Goal: Transaction & Acquisition: Register for event/course

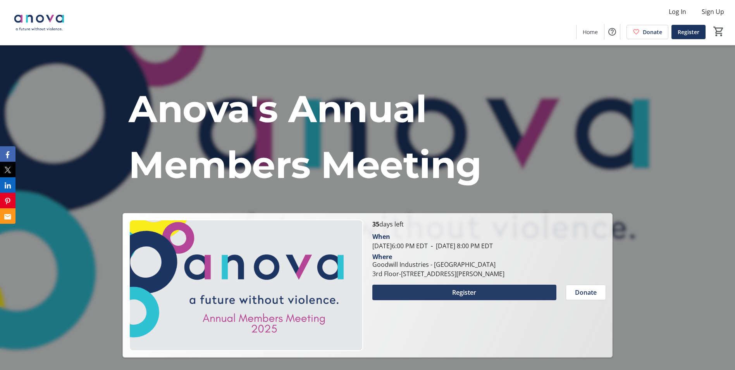
click at [472, 293] on span "Register" at bounding box center [464, 292] width 24 height 9
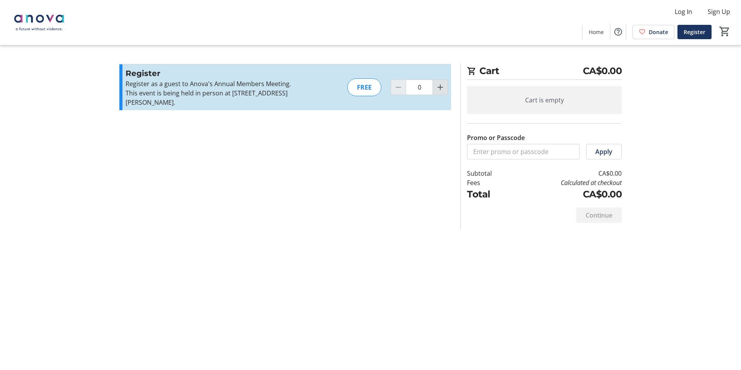
click at [439, 87] on mat-icon "Increment by one" at bounding box center [440, 87] width 9 height 9
type input "2"
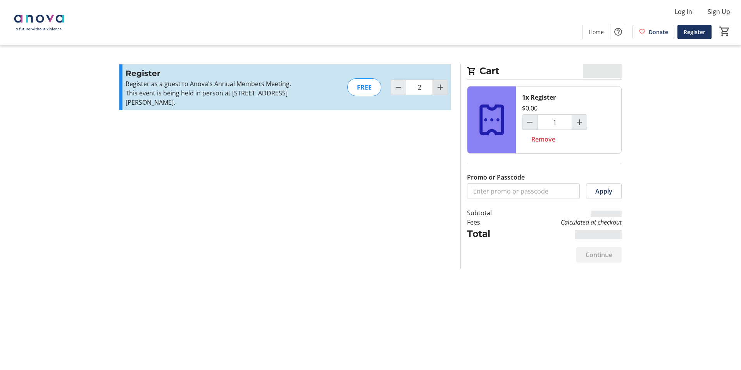
type input "2"
click at [439, 87] on mat-icon "Increment by one" at bounding box center [440, 87] width 9 height 9
type input "3"
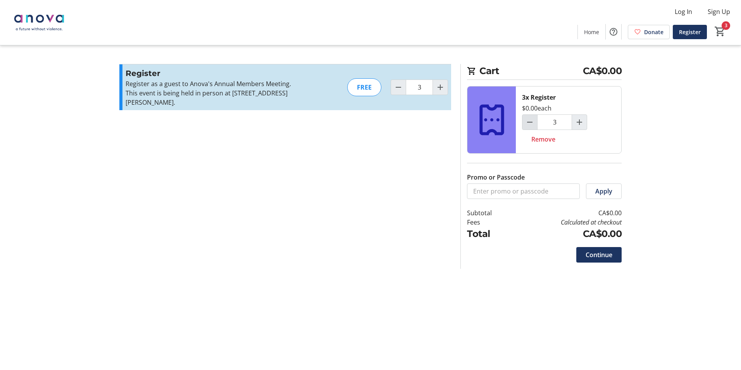
click at [528, 123] on mat-icon "Decrement by one" at bounding box center [529, 121] width 9 height 9
type input "2"
click at [605, 253] on span "Continue" at bounding box center [599, 254] width 27 height 9
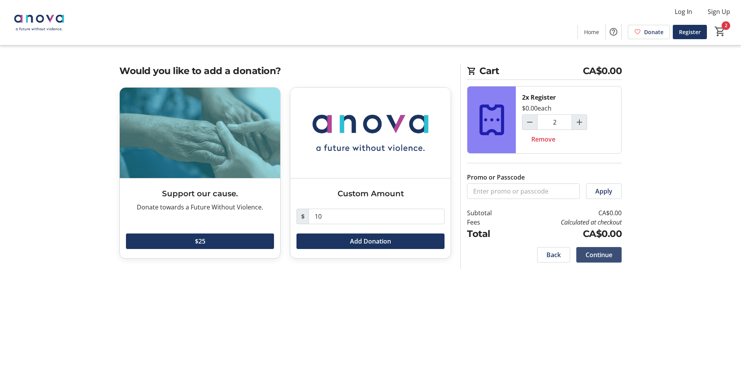
click at [605, 253] on span "Continue" at bounding box center [599, 254] width 27 height 9
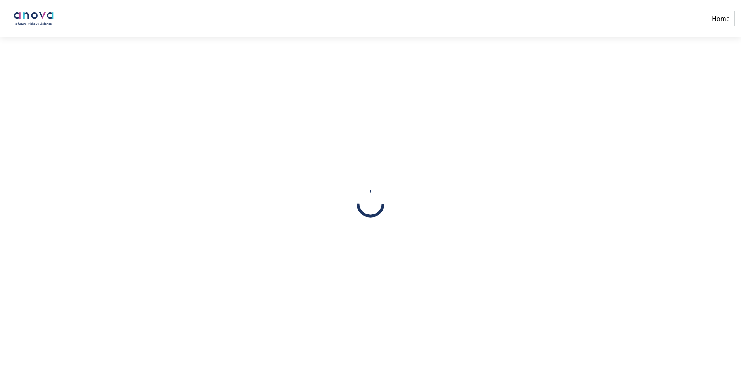
select select
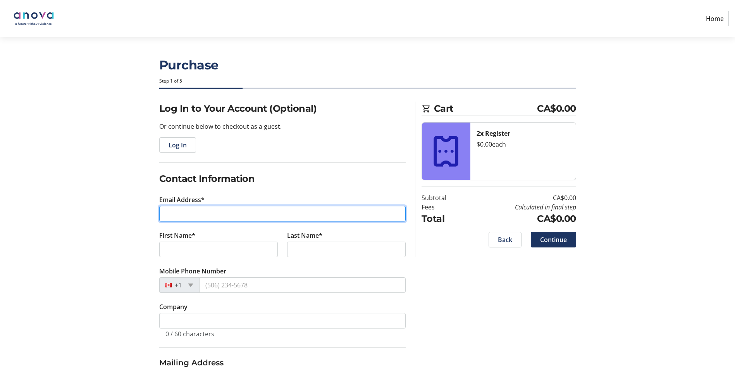
click at [317, 214] on input "Email Address*" at bounding box center [282, 214] width 247 height 16
type input "[EMAIL_ADDRESS][DOMAIN_NAME]"
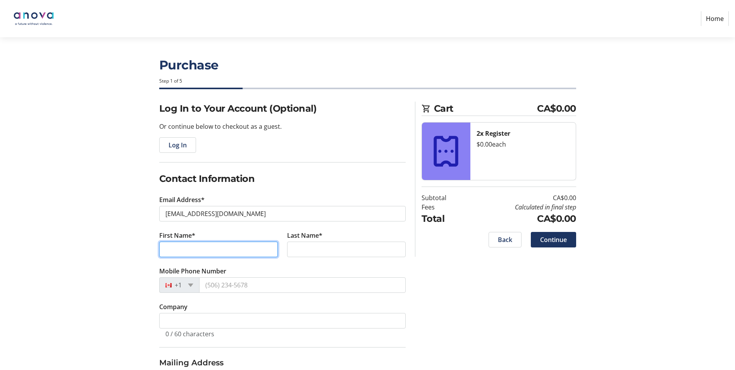
type input "[PERSON_NAME]"
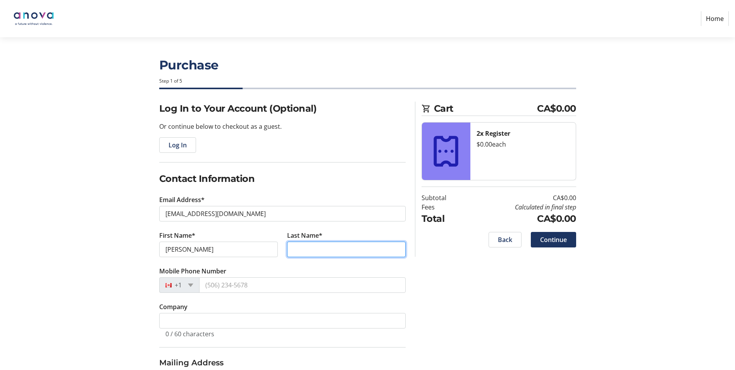
type input "[PERSON_NAME]"
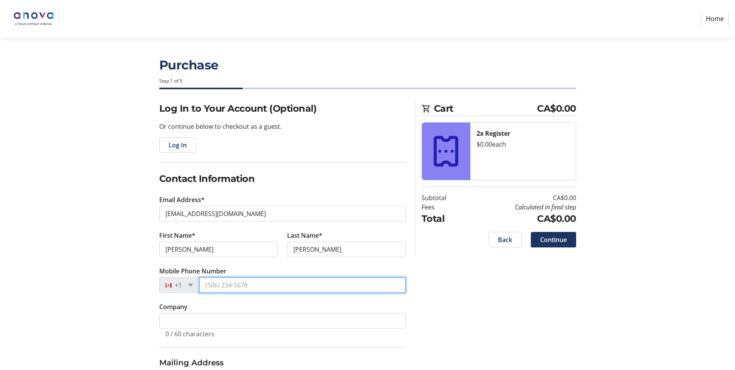
type input "[PHONE_NUMBER]"
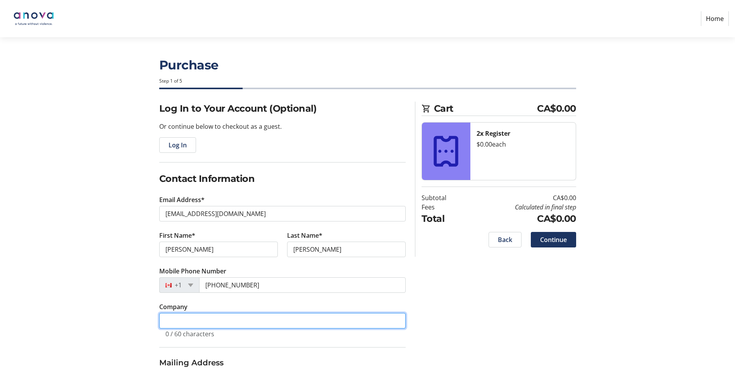
type input "London Abused Women's Centre"
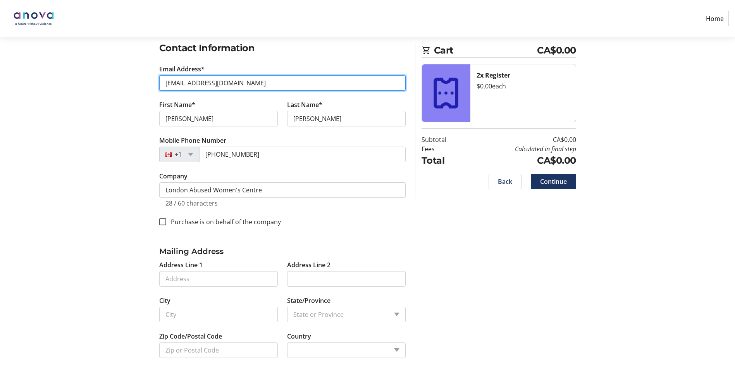
scroll to position [137, 0]
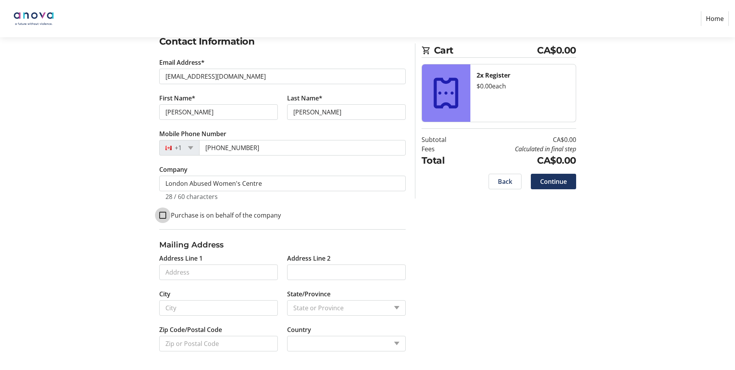
click at [160, 216] on input "Purchase is on behalf of the company" at bounding box center [162, 215] width 7 height 7
checkbox input "true"
click at [221, 269] on input "Address Line 1" at bounding box center [218, 272] width 119 height 16
type input "[STREET_ADDRESS]"
type input "Unit 5"
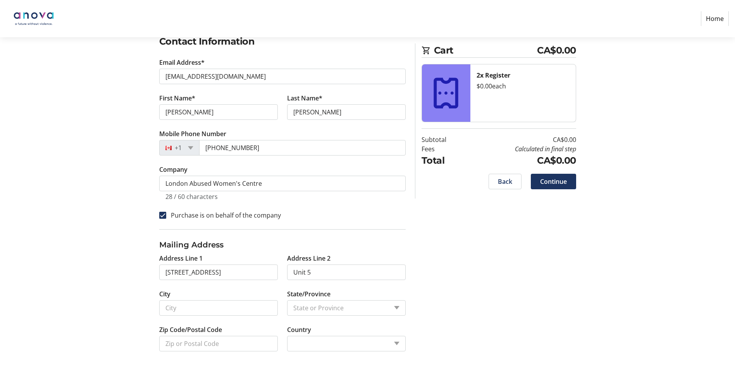
type input "[GEOGRAPHIC_DATA]"
type input "N5V 2R8"
select select "CA"
click at [460, 274] on div "Log In to Your Account (Optional) Or continue below to checkout as a guest. Log…" at bounding box center [368, 171] width 512 height 415
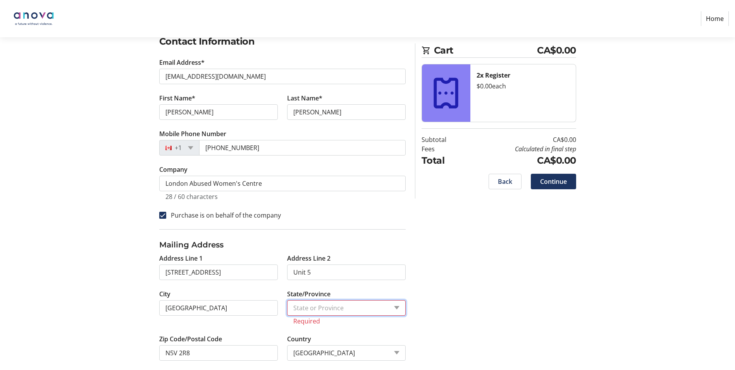
click at [386, 307] on select "State or Province State or Province [GEOGRAPHIC_DATA] [GEOGRAPHIC_DATA] [GEOGRA…" at bounding box center [346, 308] width 119 height 16
select select "ON"
click at [287, 300] on select "State or Province State or Province [GEOGRAPHIC_DATA] [GEOGRAPHIC_DATA] [GEOGRA…" at bounding box center [346, 308] width 119 height 16
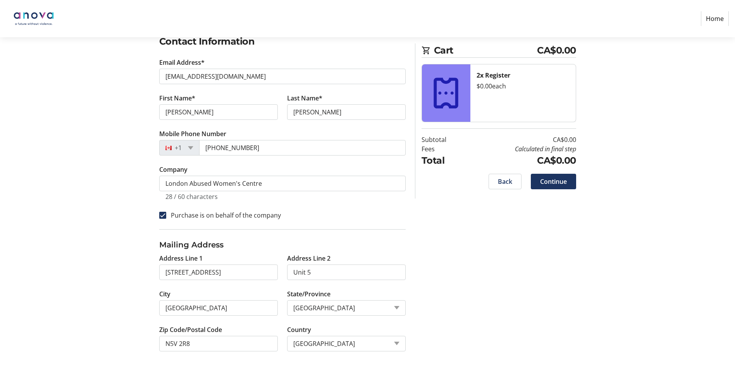
click at [458, 299] on div "Log In to Your Account (Optional) Or continue below to checkout as a guest. Log…" at bounding box center [368, 166] width 512 height 405
click at [550, 184] on span "Continue" at bounding box center [553, 181] width 27 height 9
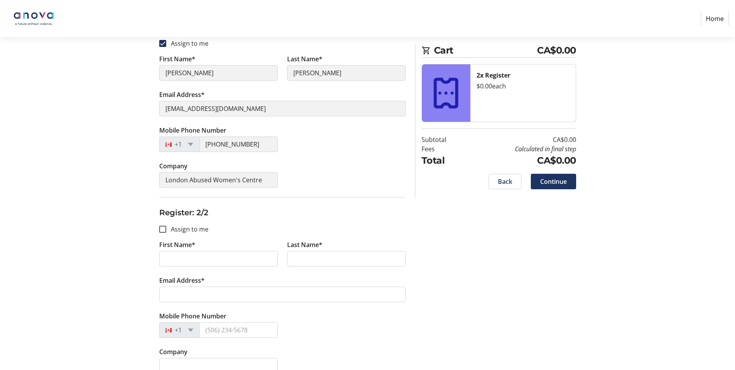
scroll to position [142, 0]
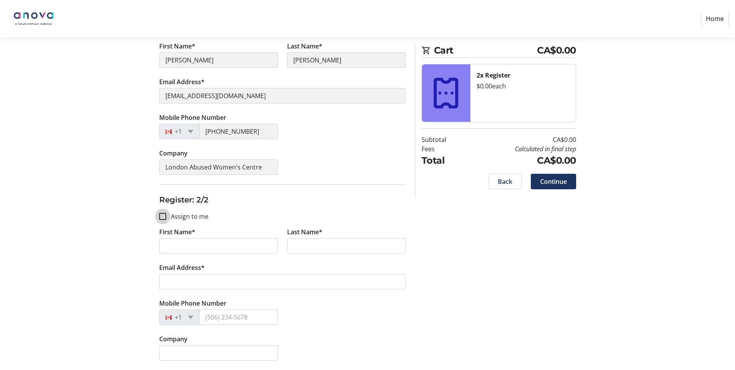
click at [162, 213] on input "Assign to me" at bounding box center [162, 216] width 7 height 7
checkbox input "true"
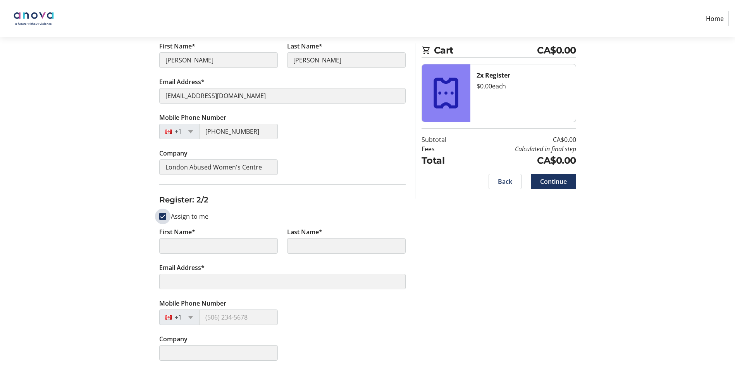
type input "[PERSON_NAME]"
type input "[EMAIL_ADDRESS][DOMAIN_NAME]"
type input "[PHONE_NUMBER]"
type input "London Abused Women's Centre"
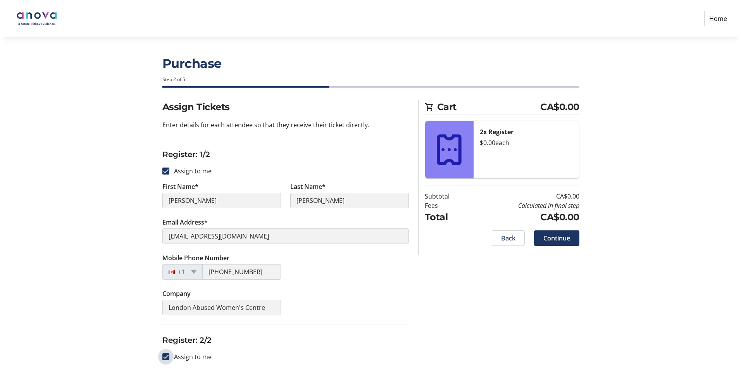
scroll to position [0, 0]
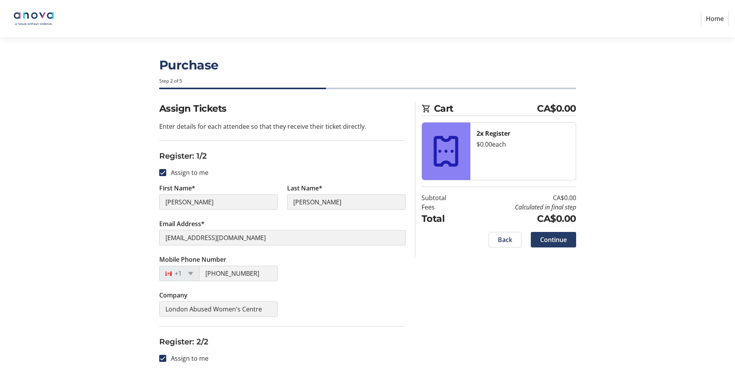
click at [556, 238] on span "Continue" at bounding box center [553, 239] width 27 height 9
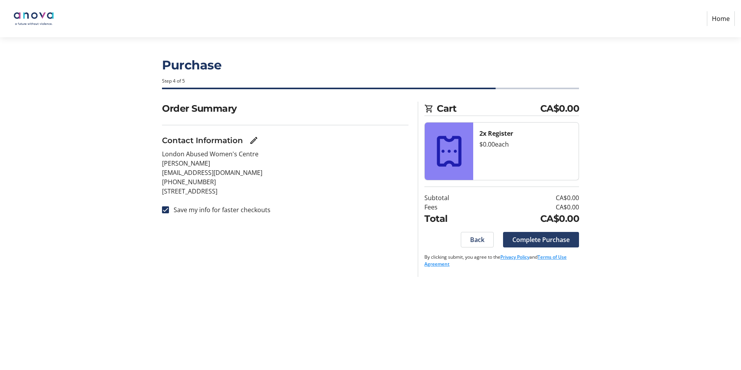
click at [565, 242] on span "Complete Purchase" at bounding box center [540, 239] width 57 height 9
